Goal: Information Seeking & Learning: Learn about a topic

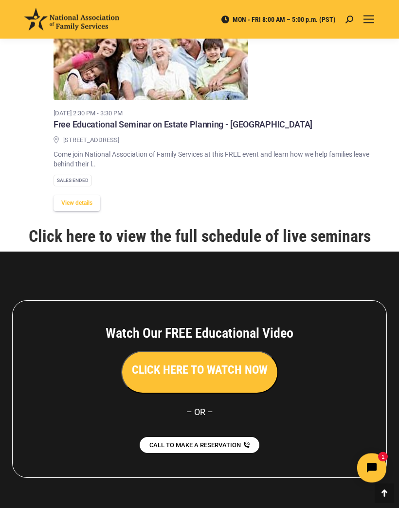
scroll to position [1275, 0]
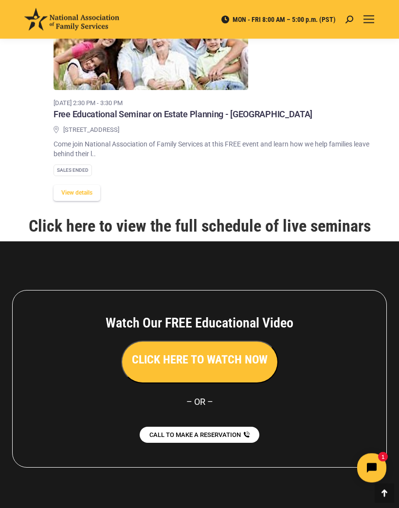
click at [299, 225] on link "Click here to view the full schedule of live seminars" at bounding box center [200, 225] width 342 height 19
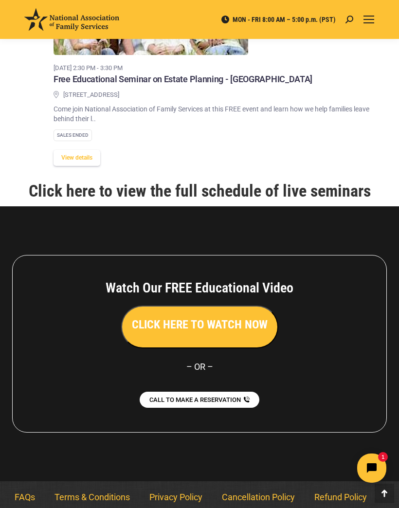
scroll to position [1313, 0]
